Goal: Task Accomplishment & Management: Use online tool/utility

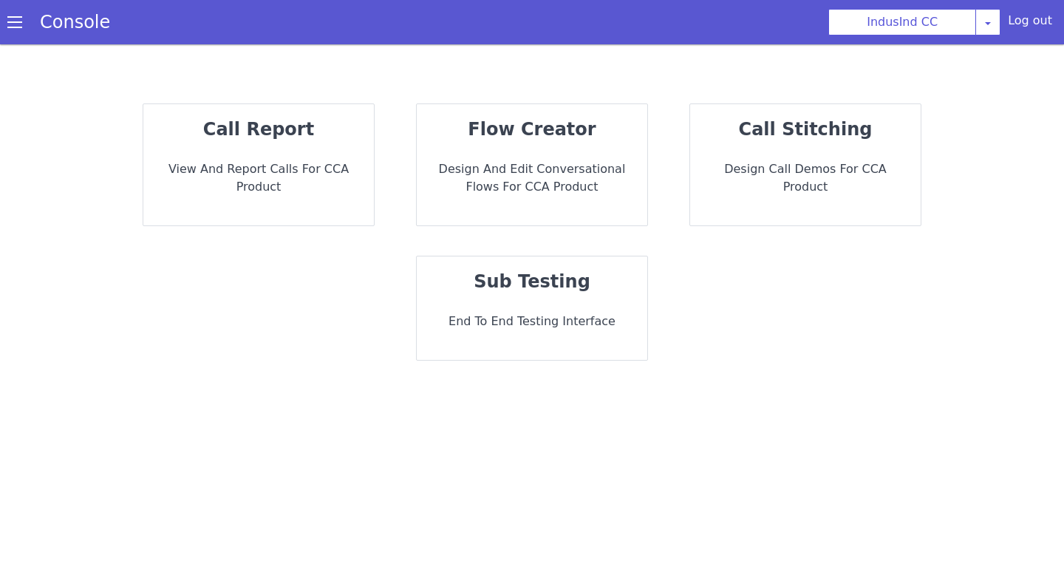
click at [553, 318] on p "End to End Testing Interface" at bounding box center [532, 322] width 207 height 18
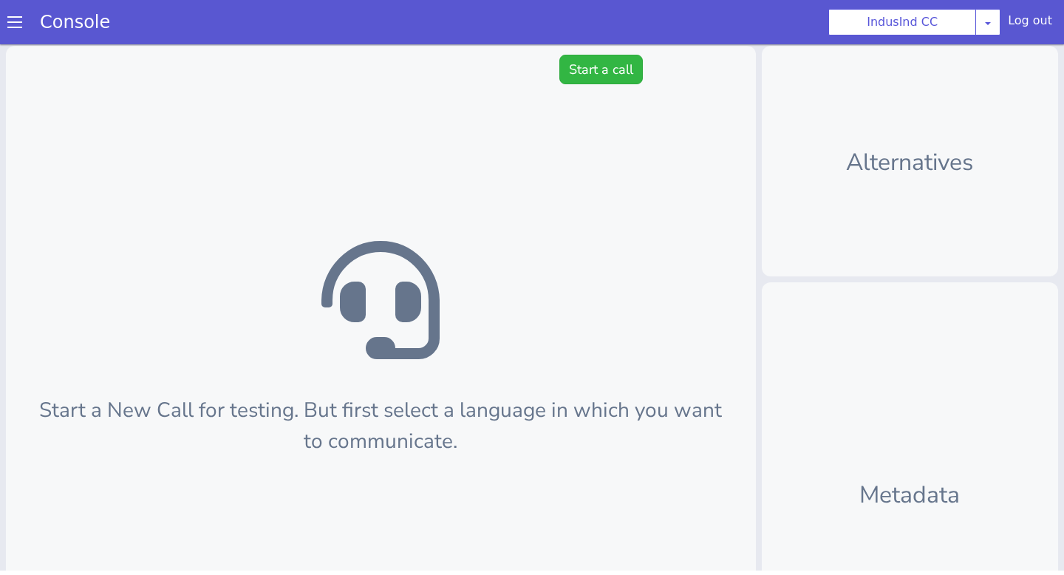
click at [569, 95] on div "Start a New Call for testing. But first select a language in which you want to …" at bounding box center [381, 398] width 750 height 704
click at [569, 76] on button "Start a call" at bounding box center [601, 70] width 84 height 30
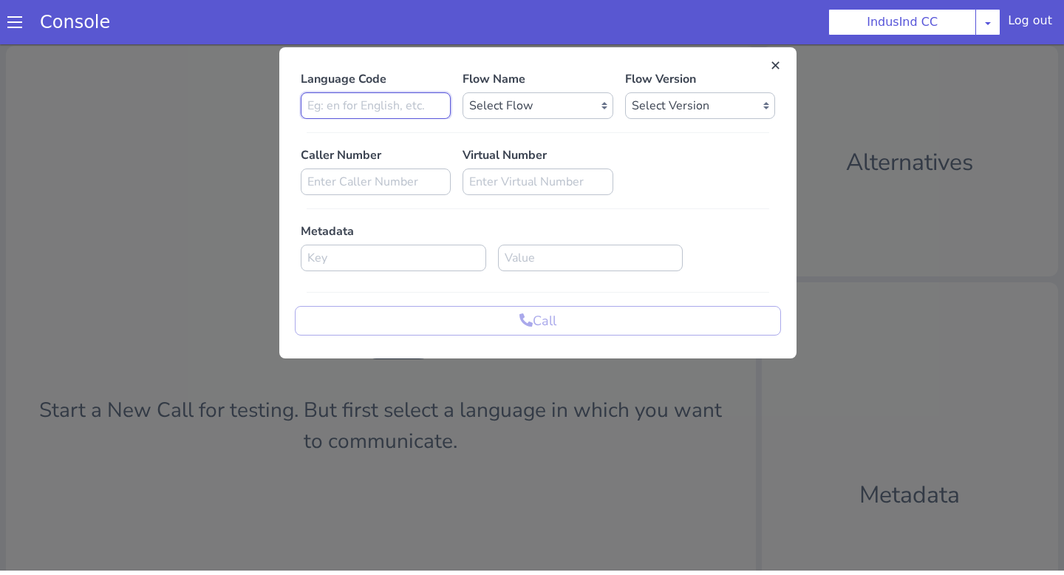
click at [405, 100] on input at bounding box center [376, 105] width 150 height 27
type input "en"
click at [503, 112] on select "Select Flow Indusind Complaint Indusind Credit Card Welcome Calling Indusind- […" at bounding box center [538, 105] width 150 height 27
select select "4a2d8165-17c6-459f-be1f-997dc015b7fb"
click at [463, 92] on select "Select Flow Indusind Complaint Indusind Credit Card Welcome Calling Indusind- […" at bounding box center [538, 105] width 150 height 27
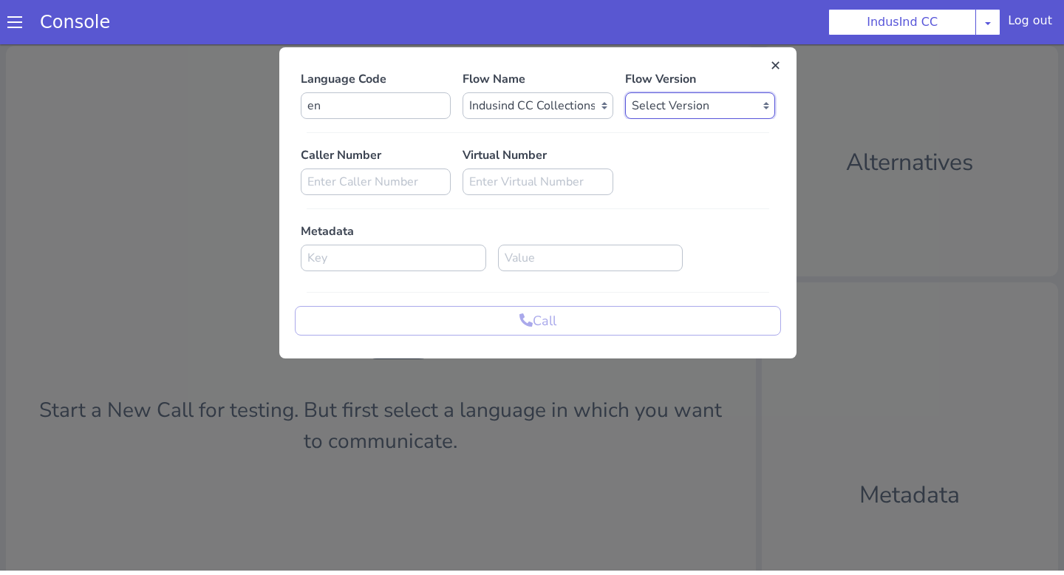
click at [644, 105] on select "Select Version 0.0.80 0.0.79 0.0.78 0.0.77 0.0.76 0.0.75 0.0.74 0.0.73 0.0.72 0…" at bounding box center [700, 105] width 150 height 27
click at [625, 92] on select "Select Version 0.0.80 0.0.79 0.0.78 0.0.77 0.0.76 0.0.75 0.0.74 0.0.73 0.0.72 0…" at bounding box center [700, 105] width 150 height 27
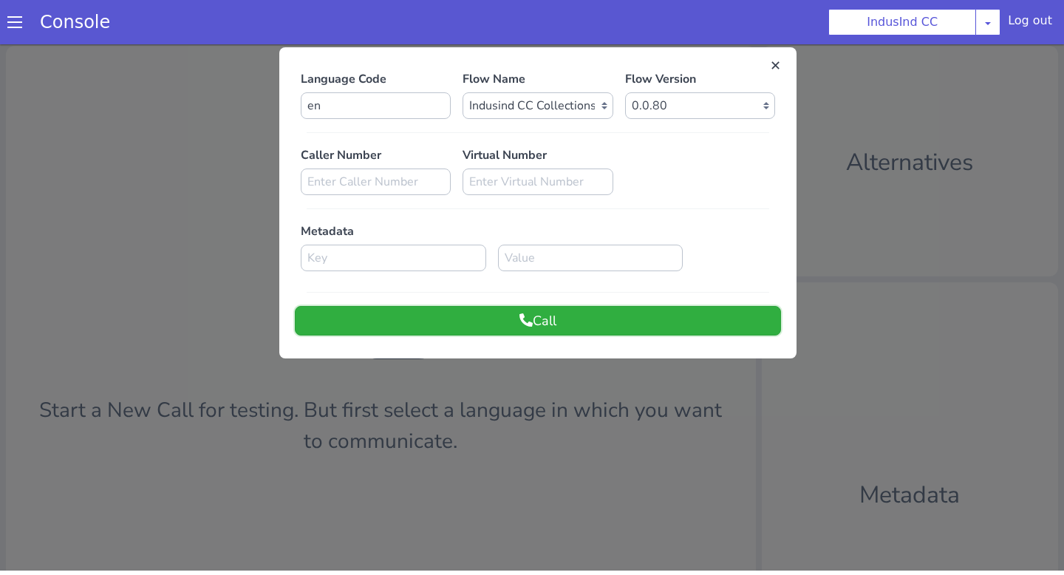
click at [652, 326] on button "Call" at bounding box center [538, 321] width 486 height 30
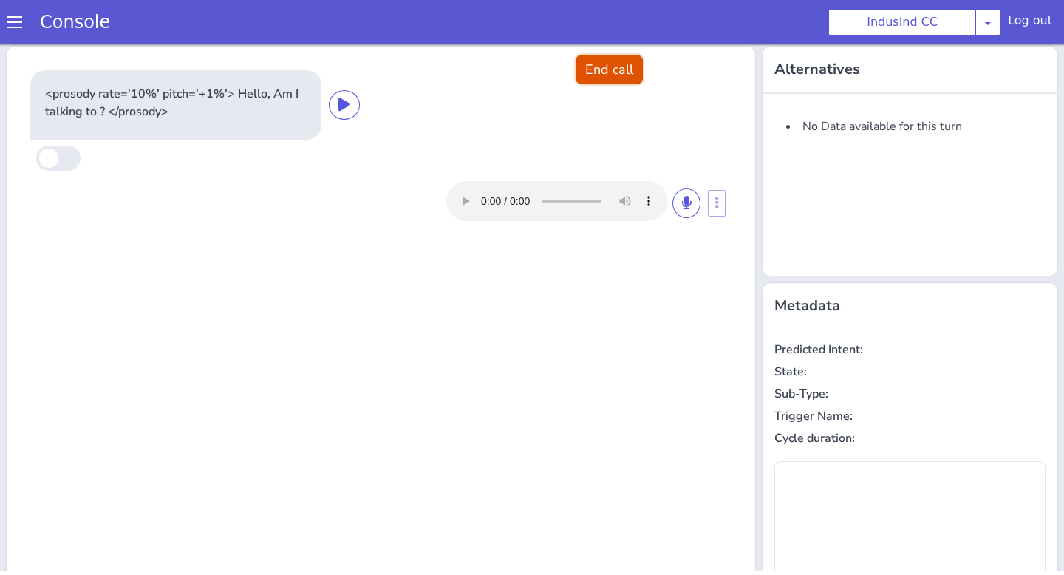
click at [607, 72] on button "End call" at bounding box center [609, 70] width 67 height 30
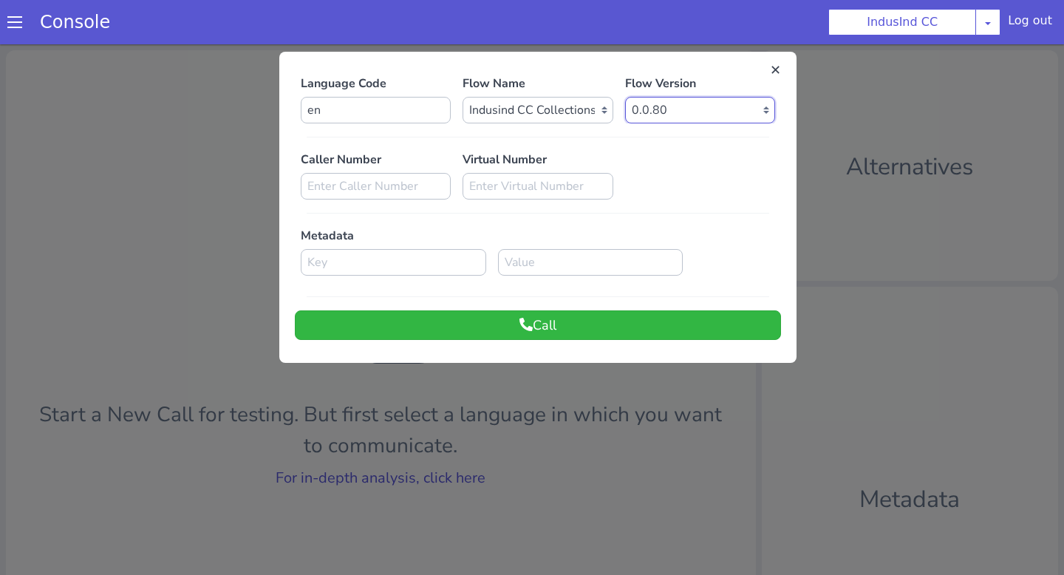
click at [654, 118] on select "Select Version 0.0.80 0.0.79 0.0.78 0.0.77 0.0.76 0.0.75 0.0.74 0.0.73 0.0.72 0…" at bounding box center [700, 110] width 150 height 27
select select "0.0.79"
click at [625, 97] on select "Select Version 0.0.80 0.0.79 0.0.78 0.0.77 0.0.76 0.0.75 0.0.74 0.0.73 0.0.72 0…" at bounding box center [700, 110] width 150 height 27
click at [674, 319] on button "Call" at bounding box center [538, 325] width 486 height 30
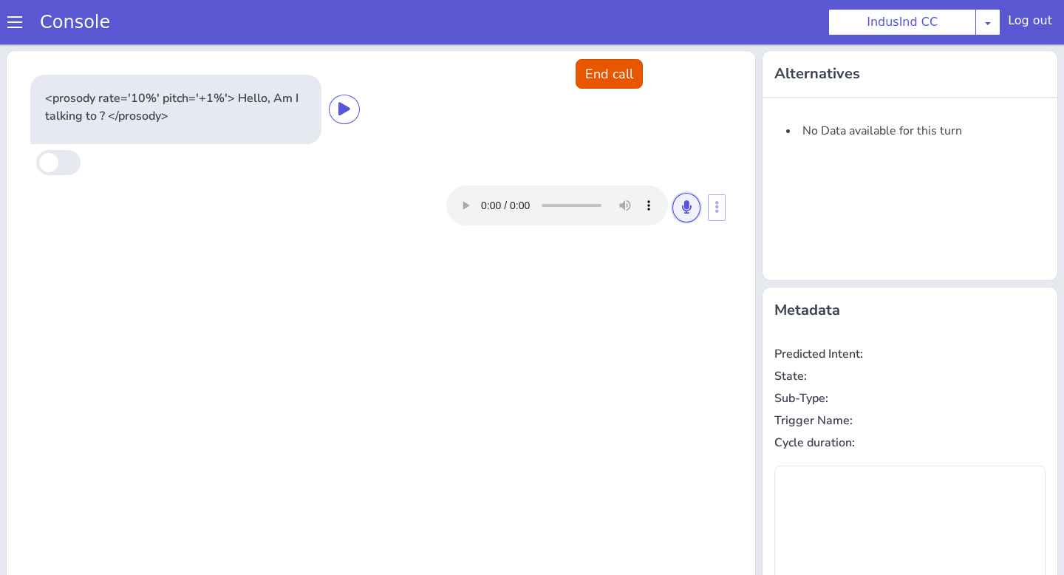
click at [682, 208] on icon at bounding box center [686, 206] width 9 height 13
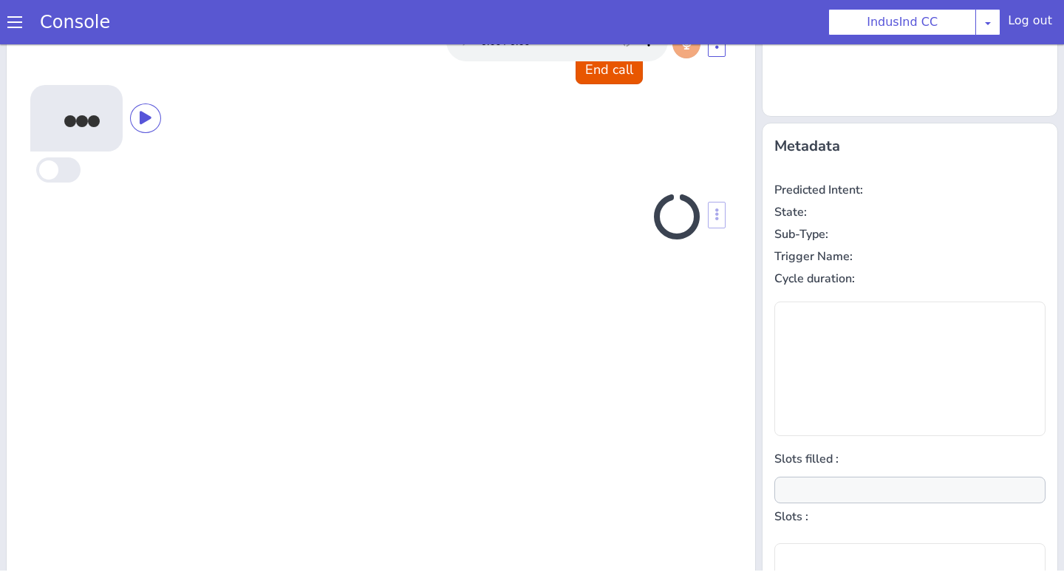
scroll to position [179, 0]
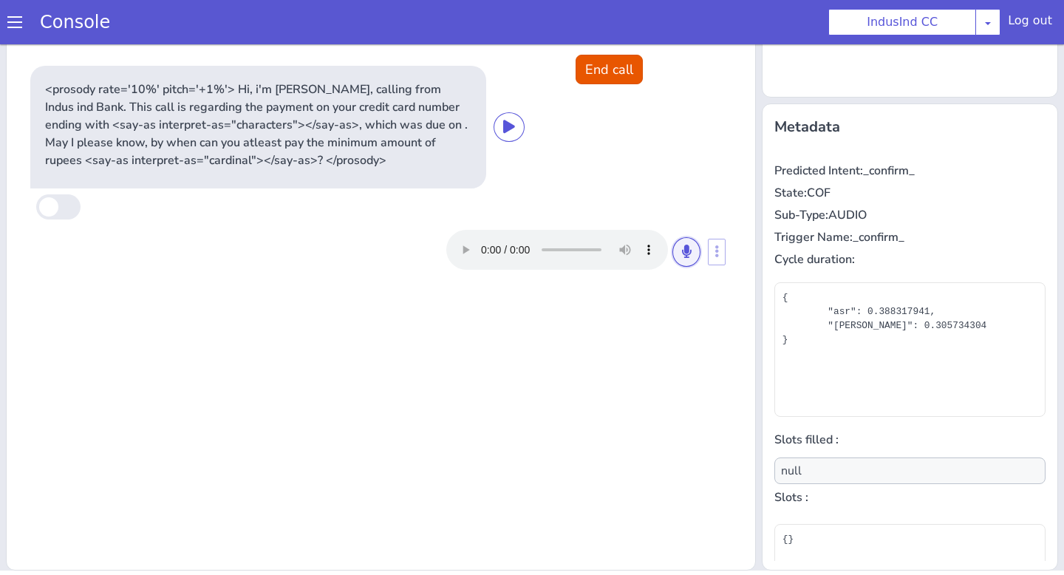
click at [690, 253] on button at bounding box center [687, 252] width 28 height 30
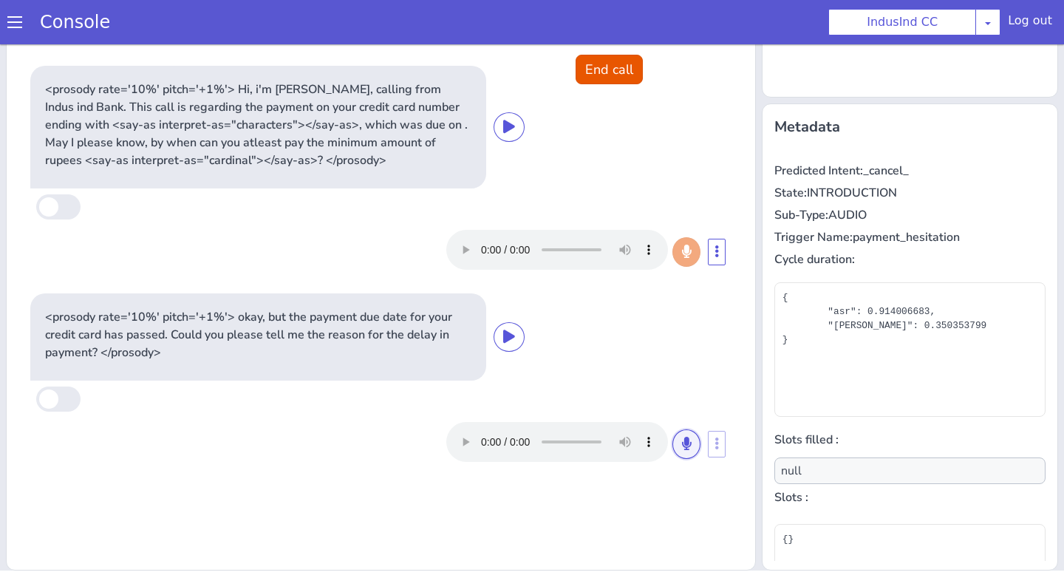
click at [677, 443] on button at bounding box center [687, 444] width 28 height 30
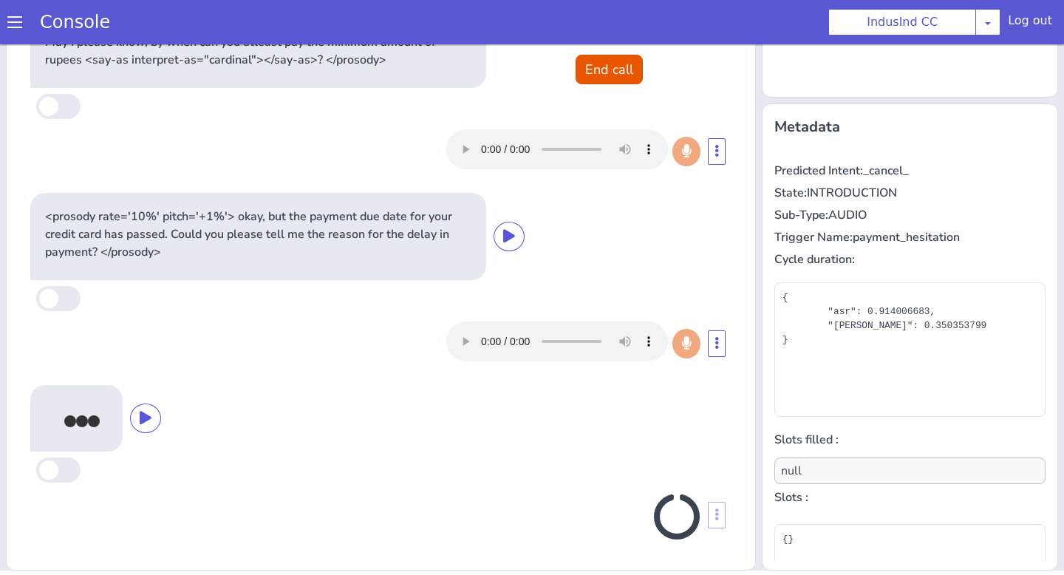
scroll to position [96, 0]
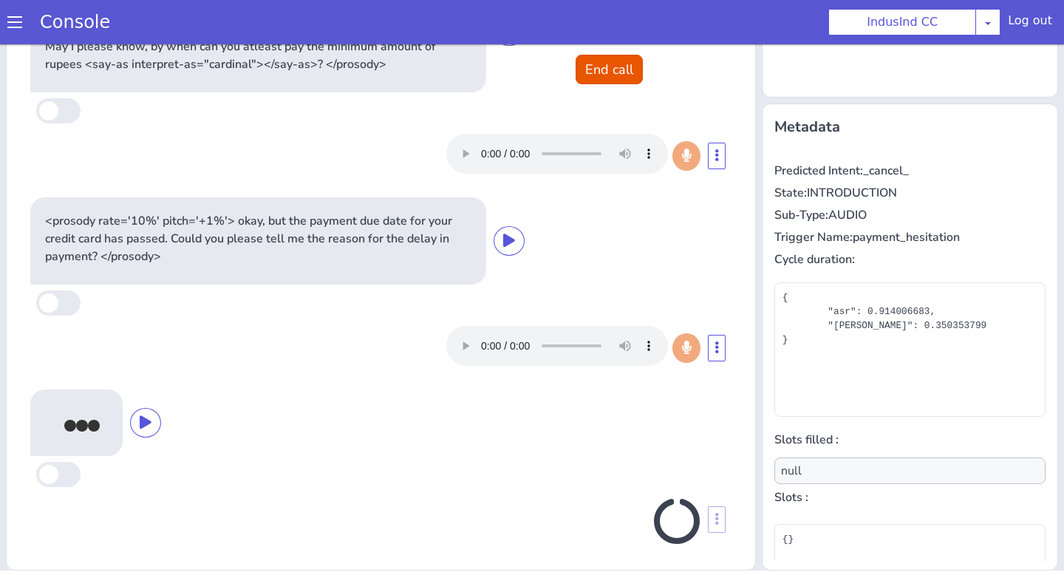
type input "payment_hesitation_reason"
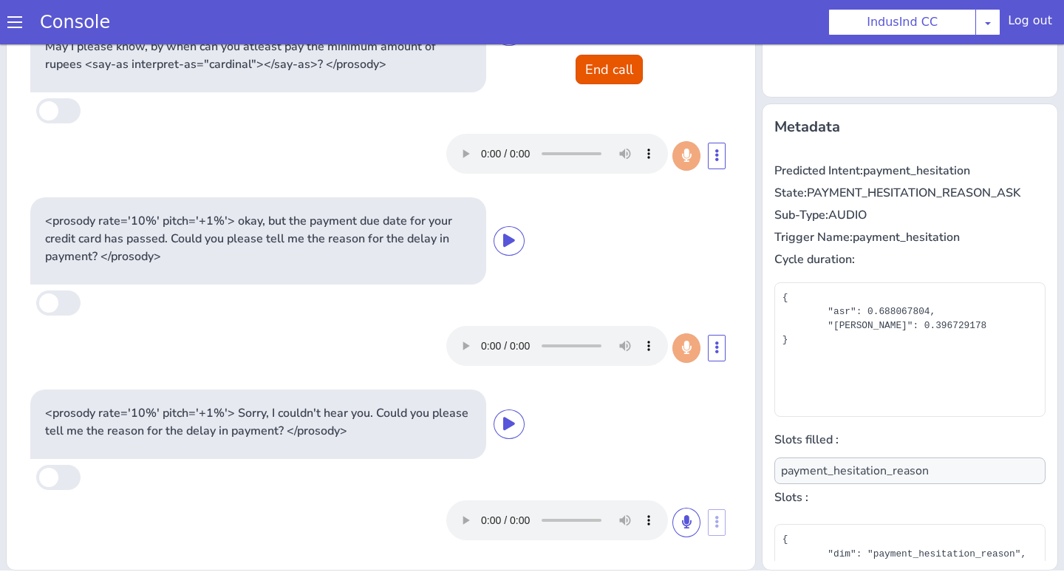
scroll to position [134, 0]
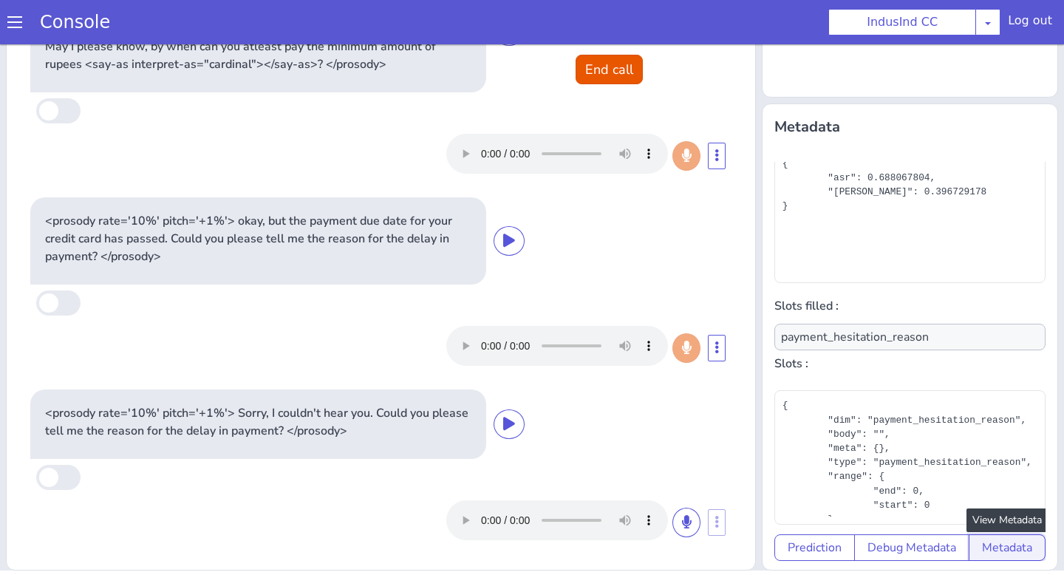
click at [979, 555] on button "Metadata" at bounding box center [1007, 547] width 77 height 27
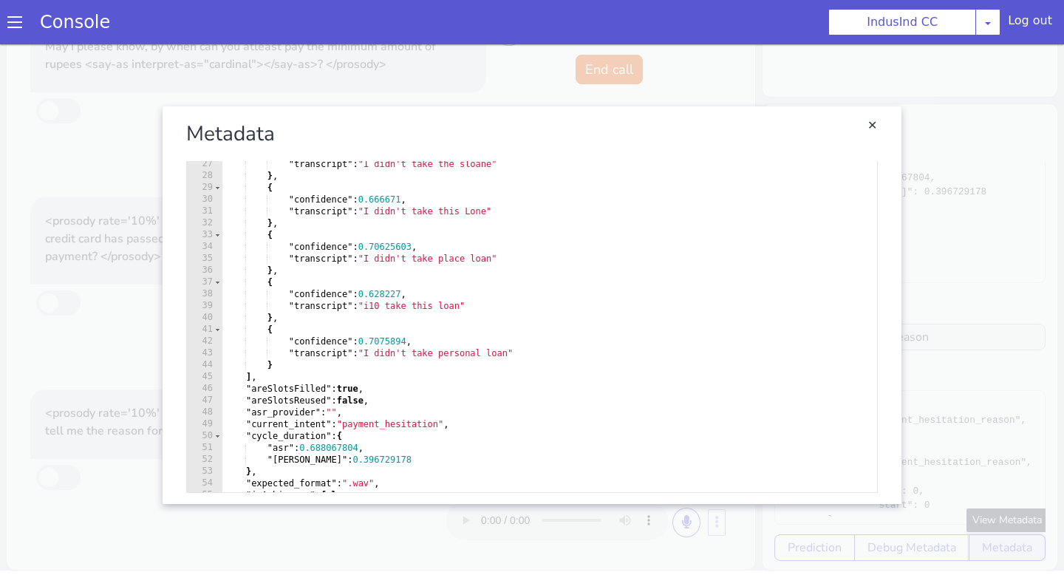
scroll to position [0, 0]
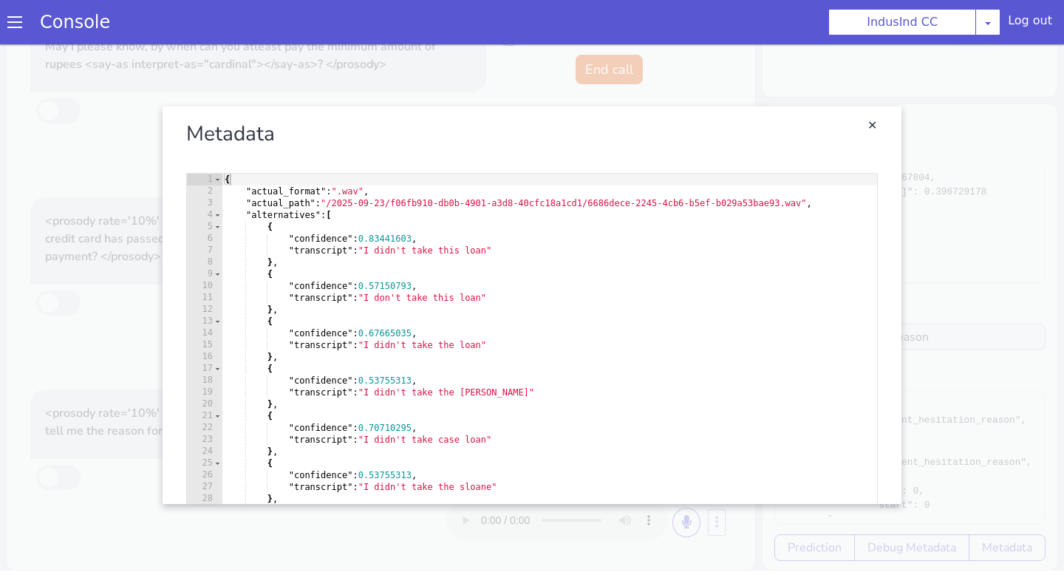
click at [981, 291] on link "Close" at bounding box center [532, 305] width 1064 height 531
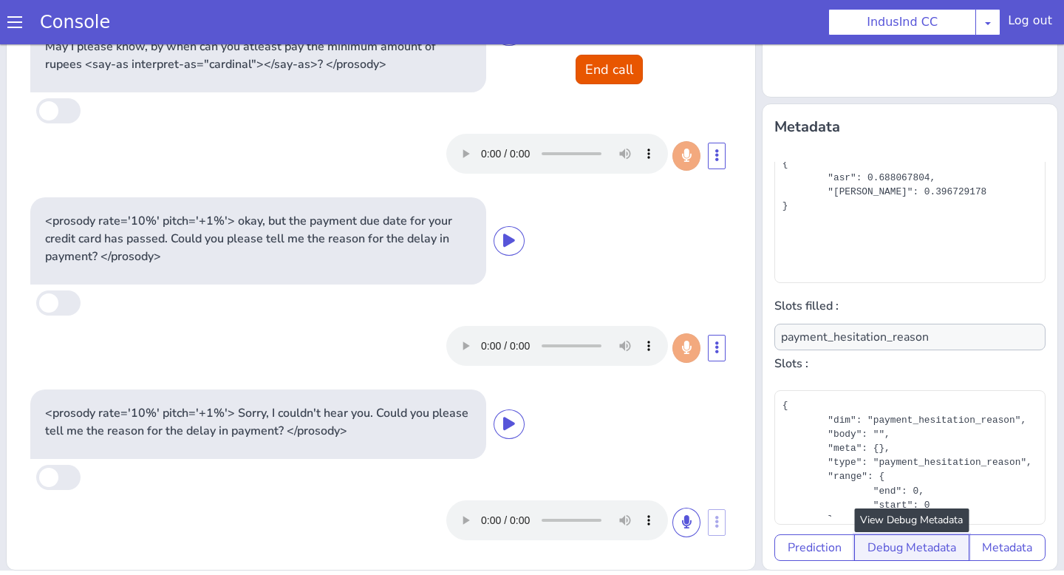
click at [915, 548] on button "Debug Metadata" at bounding box center [911, 547] width 115 height 27
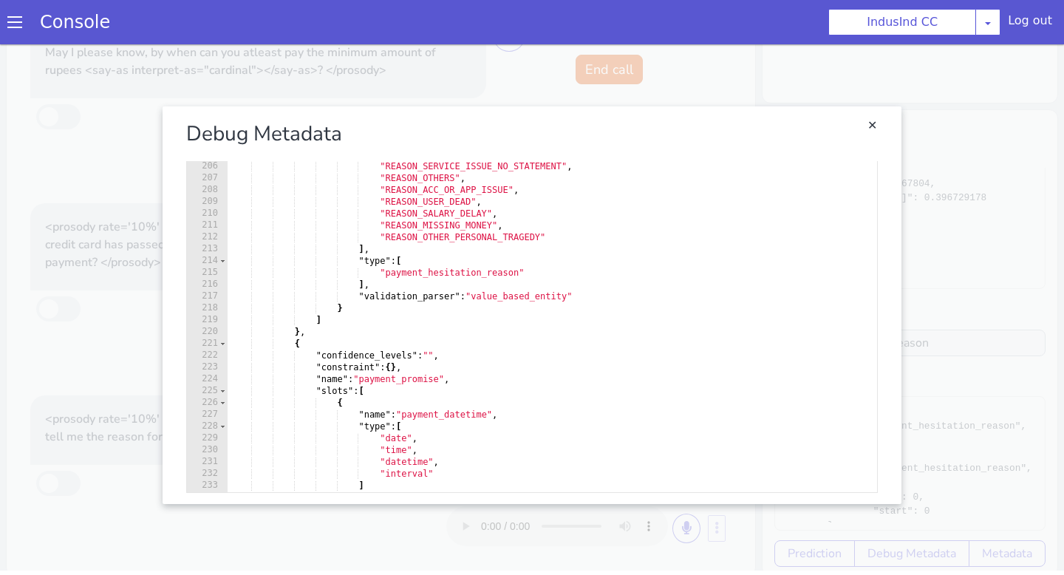
click at [912, 293] on link "Close" at bounding box center [532, 305] width 1064 height 531
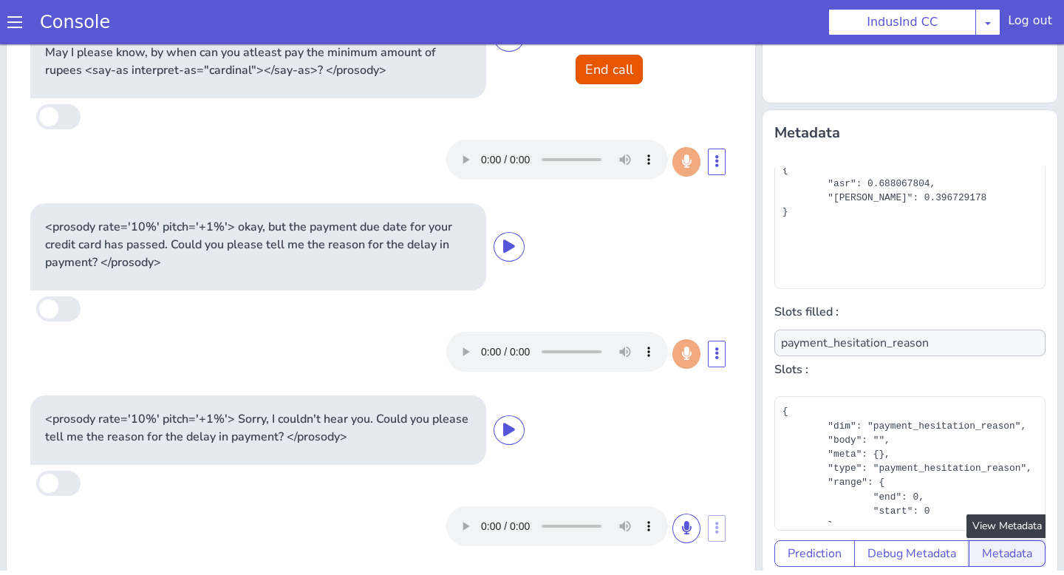
click at [1011, 550] on button "Metadata" at bounding box center [1007, 553] width 77 height 27
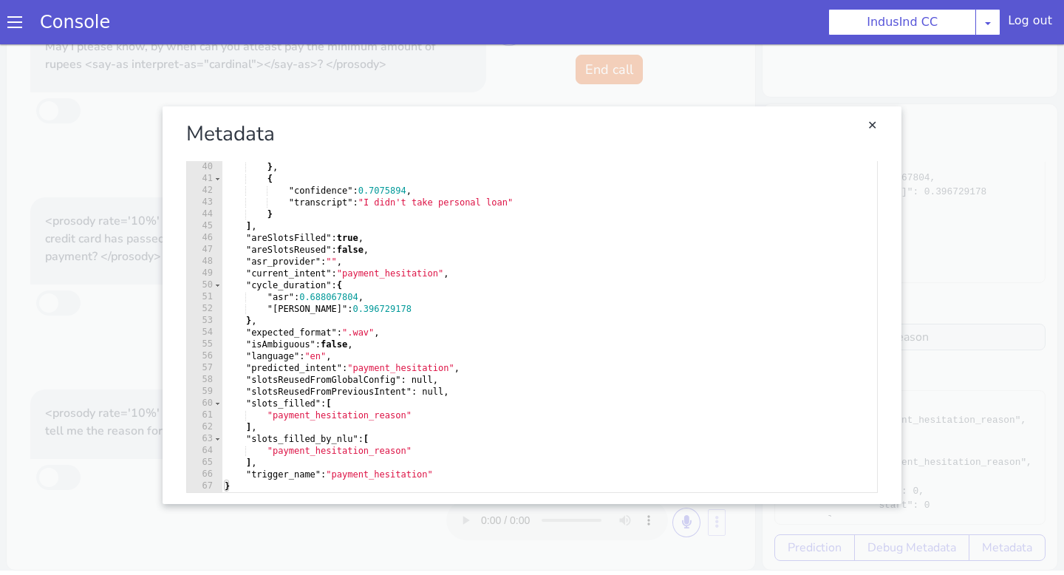
click at [447, 72] on link "Close" at bounding box center [532, 305] width 1064 height 531
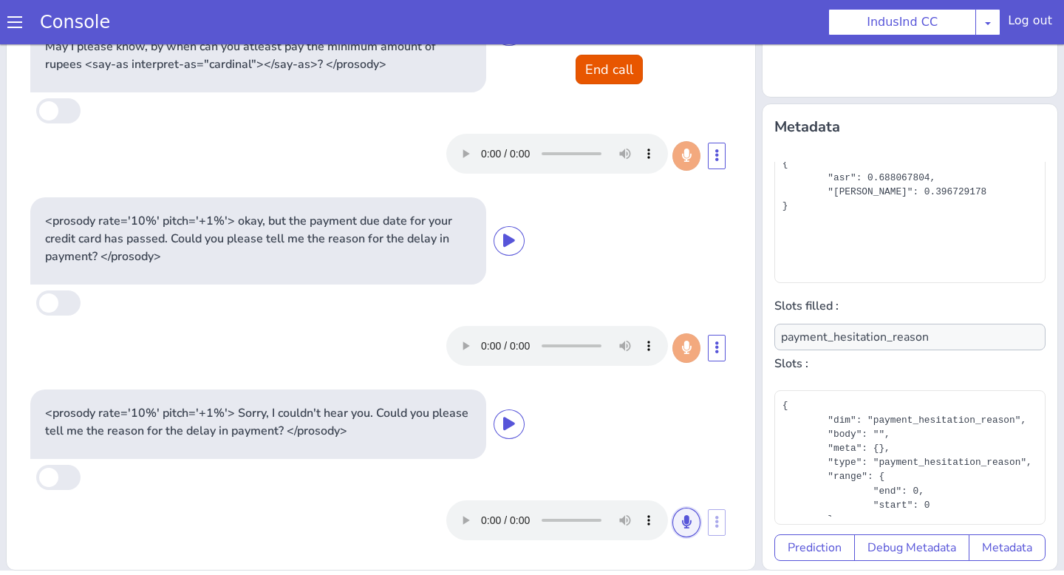
click at [676, 518] on button at bounding box center [687, 523] width 28 height 30
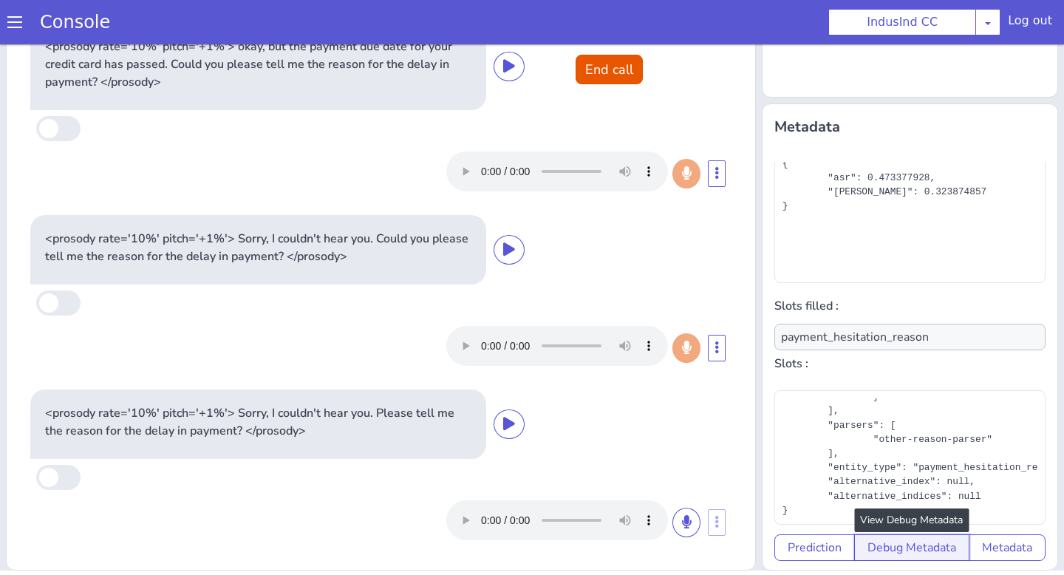
click at [894, 543] on button "Debug Metadata" at bounding box center [911, 547] width 115 height 27
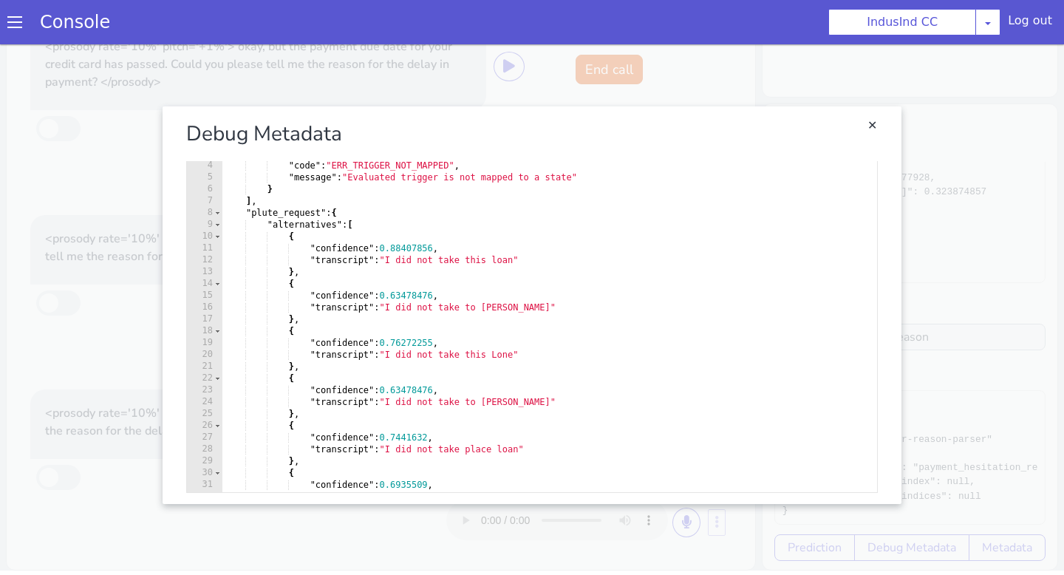
click at [1016, 445] on link "Close" at bounding box center [532, 305] width 1064 height 531
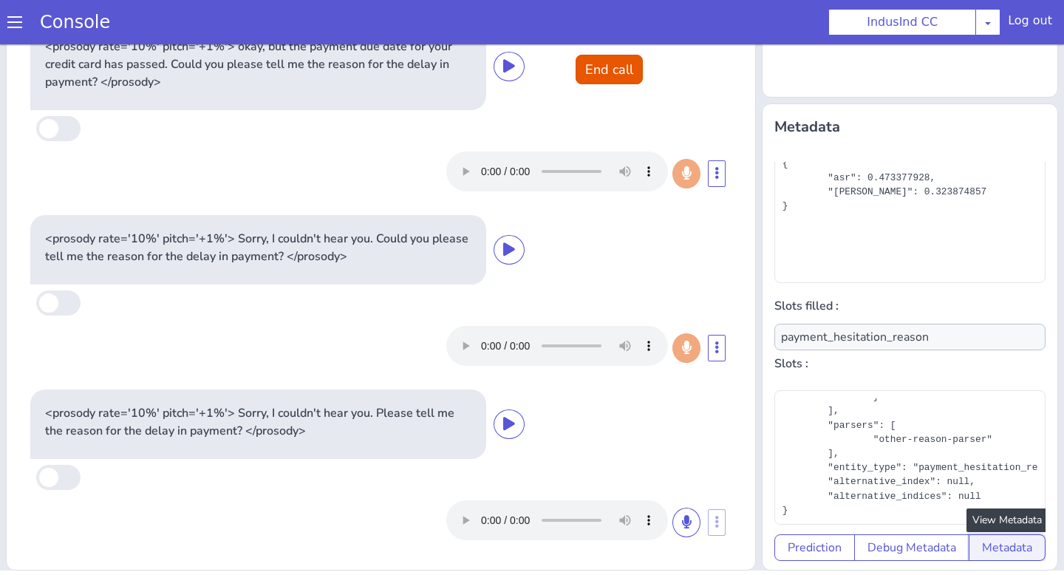
click at [1018, 558] on button "Metadata" at bounding box center [1007, 547] width 77 height 27
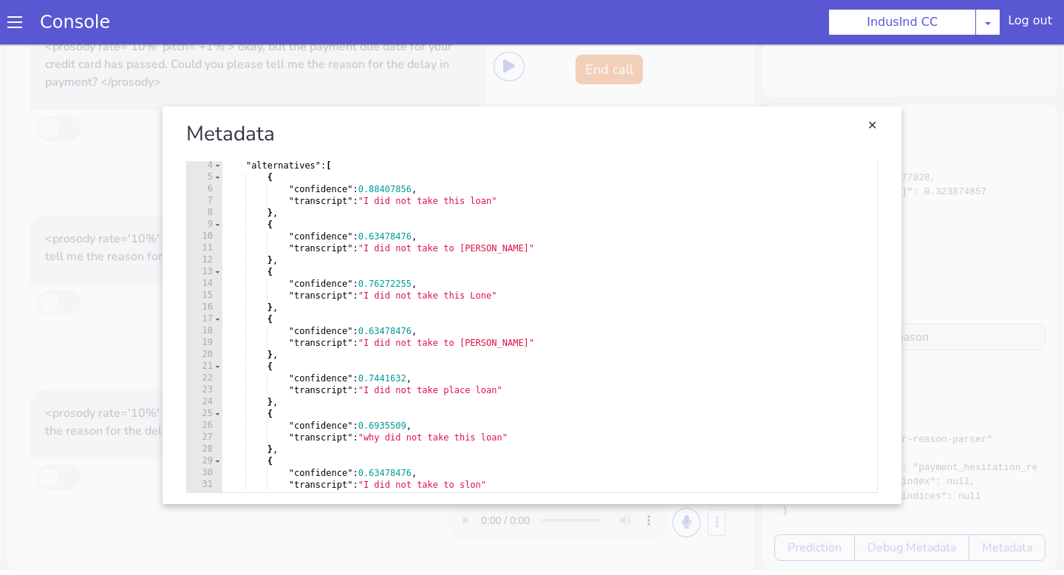
click at [916, 373] on link "Close" at bounding box center [532, 305] width 1064 height 531
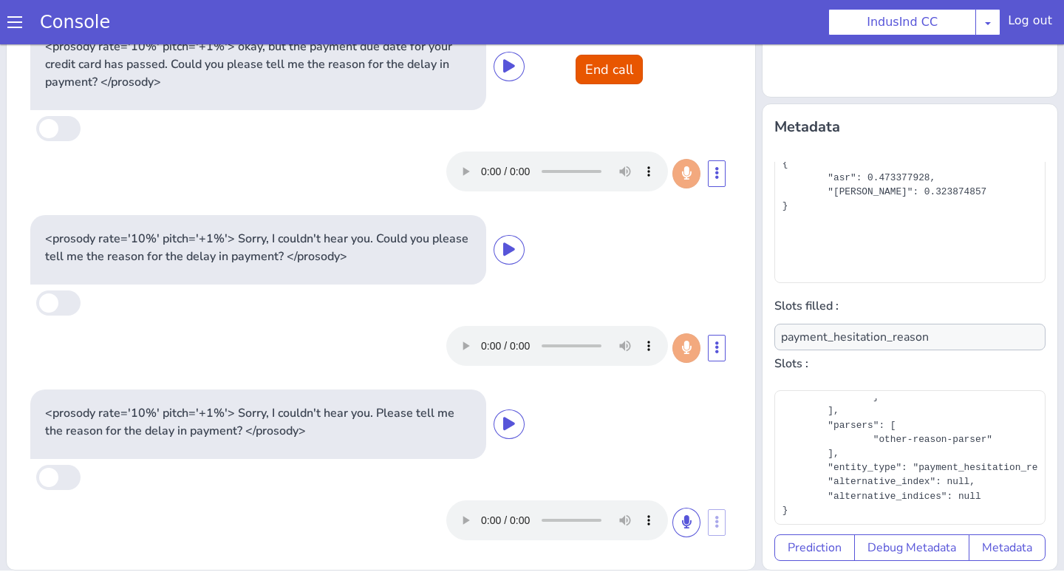
click at [899, 520] on pre "{ "dim": "payment_hesitation_reason", "body": "", "meta": {}, "type": "payment_…" at bounding box center [910, 457] width 271 height 135
click at [899, 533] on div "Predicted Intent: payment_hesitation State: PAYMENT_HESITATION_REASON_ASK Sub-T…" at bounding box center [910, 294] width 271 height 533
click at [899, 537] on button "Debug Metadata" at bounding box center [911, 547] width 115 height 27
